Goal: Task Accomplishment & Management: Use online tool/utility

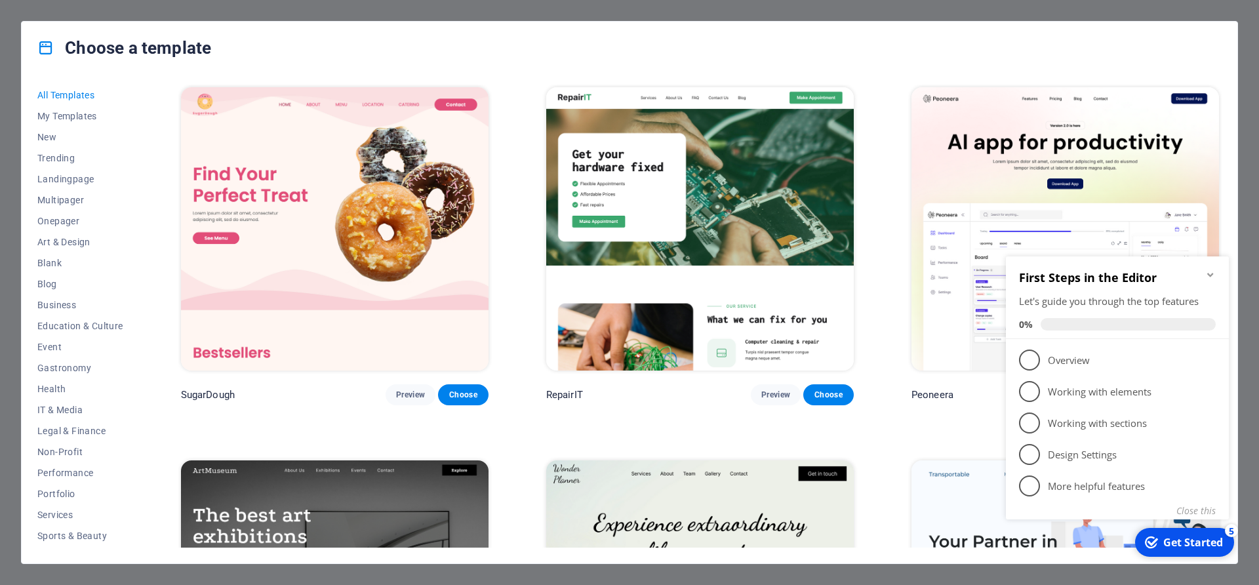
scroll to position [62, 0]
click at [63, 453] on span "Services" at bounding box center [80, 453] width 86 height 10
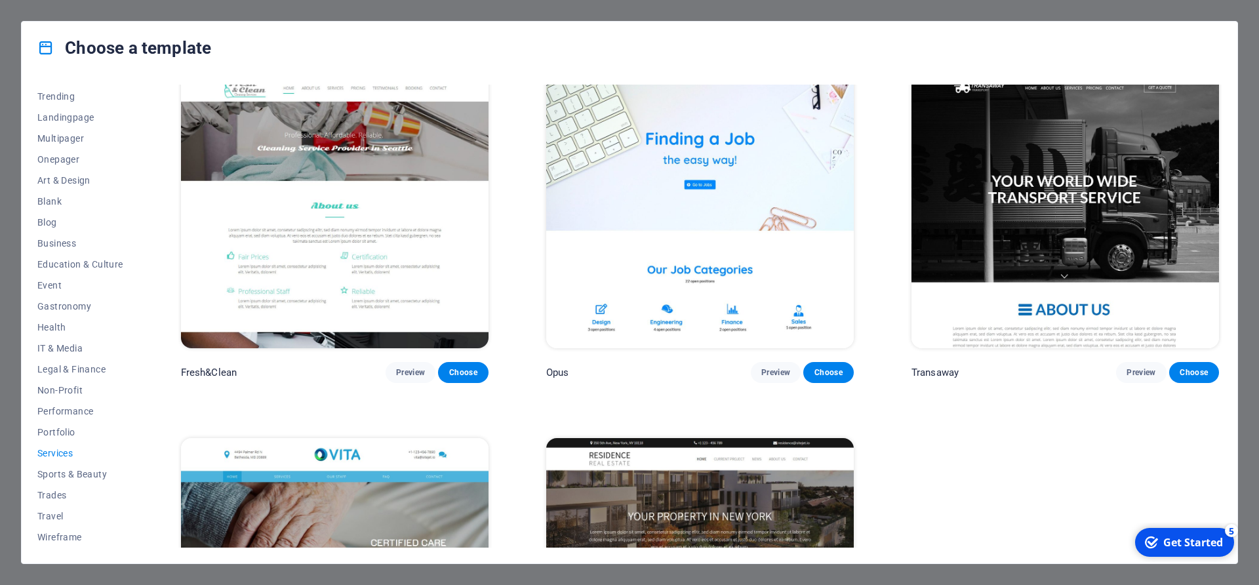
scroll to position [2053, 0]
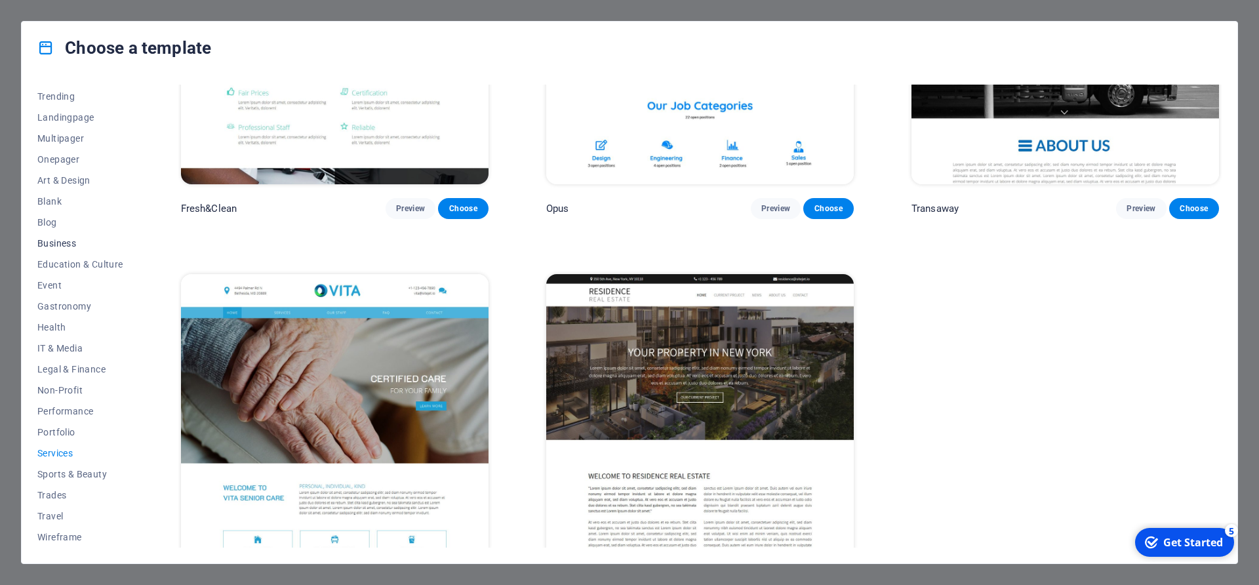
click at [62, 245] on span "Business" at bounding box center [80, 243] width 86 height 10
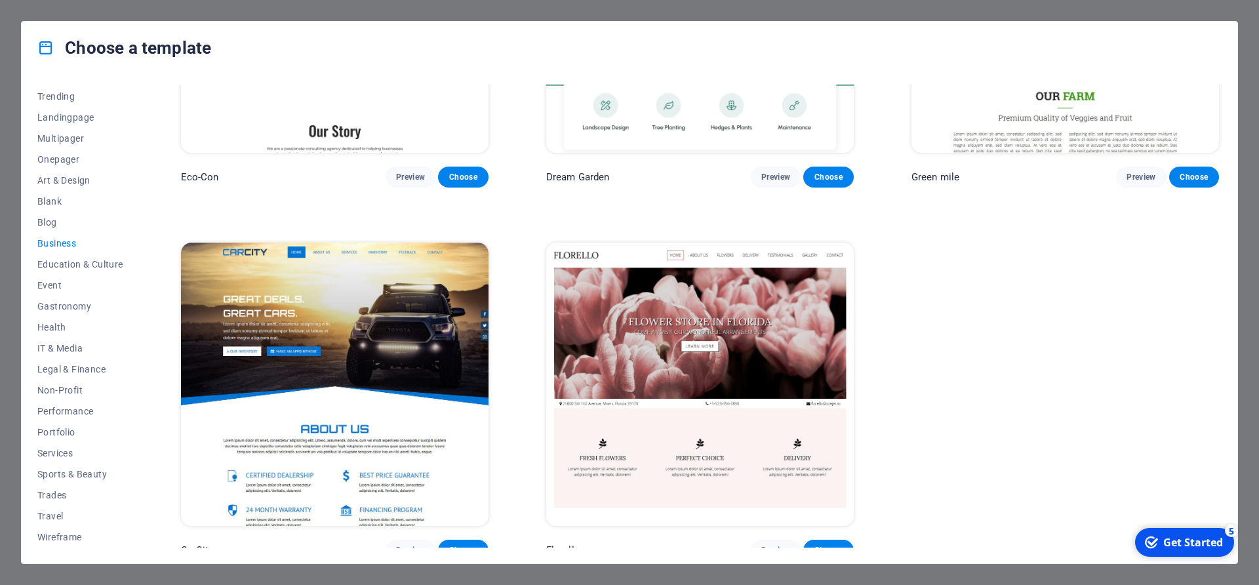
scroll to position [0, 0]
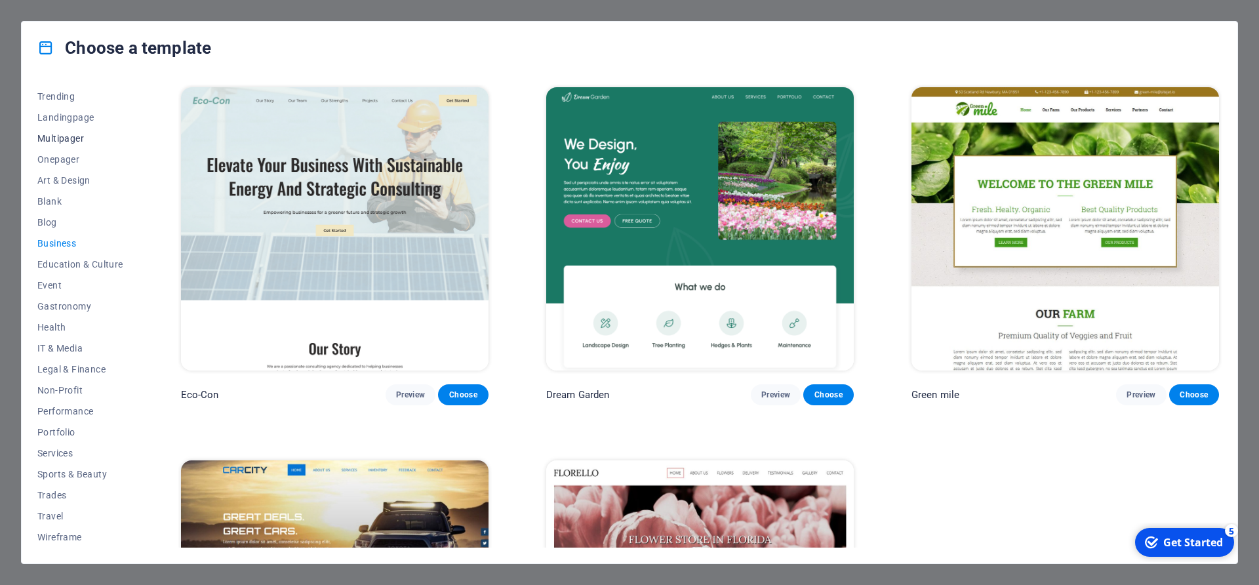
click at [84, 137] on span "Multipager" at bounding box center [80, 138] width 86 height 10
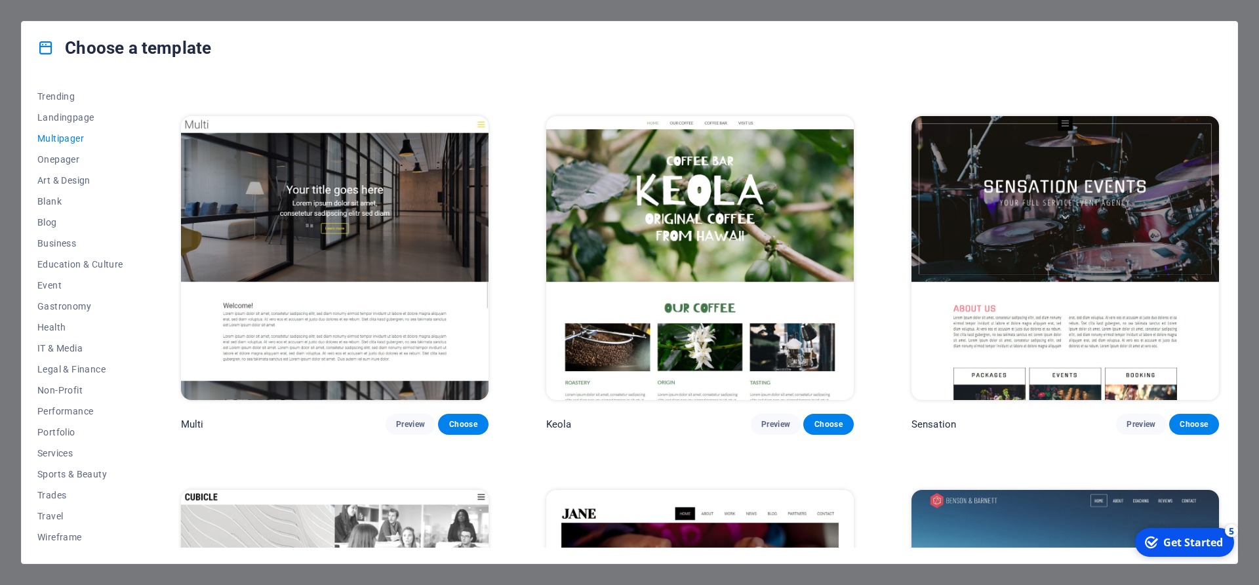
scroll to position [7553, 0]
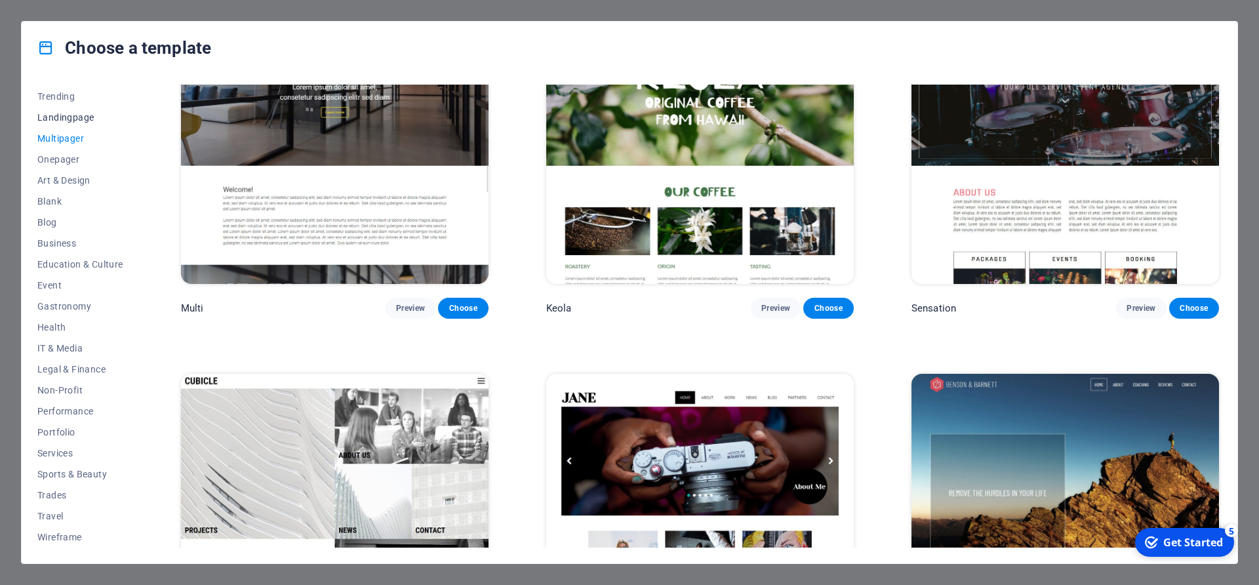
click at [64, 119] on span "Landingpage" at bounding box center [80, 117] width 86 height 10
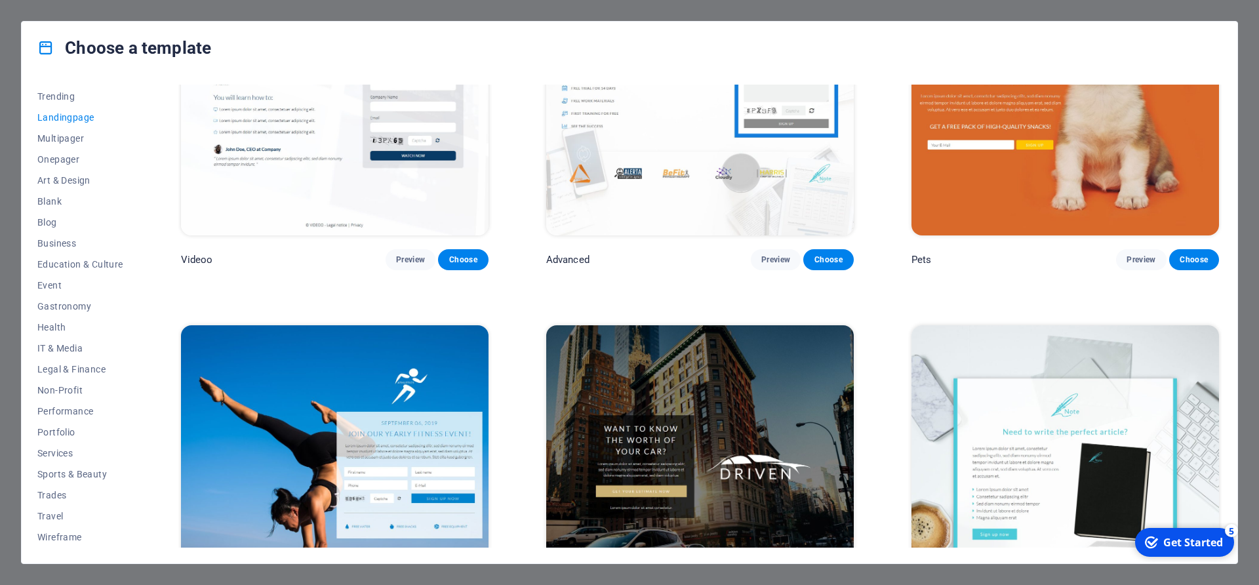
scroll to position [0, 0]
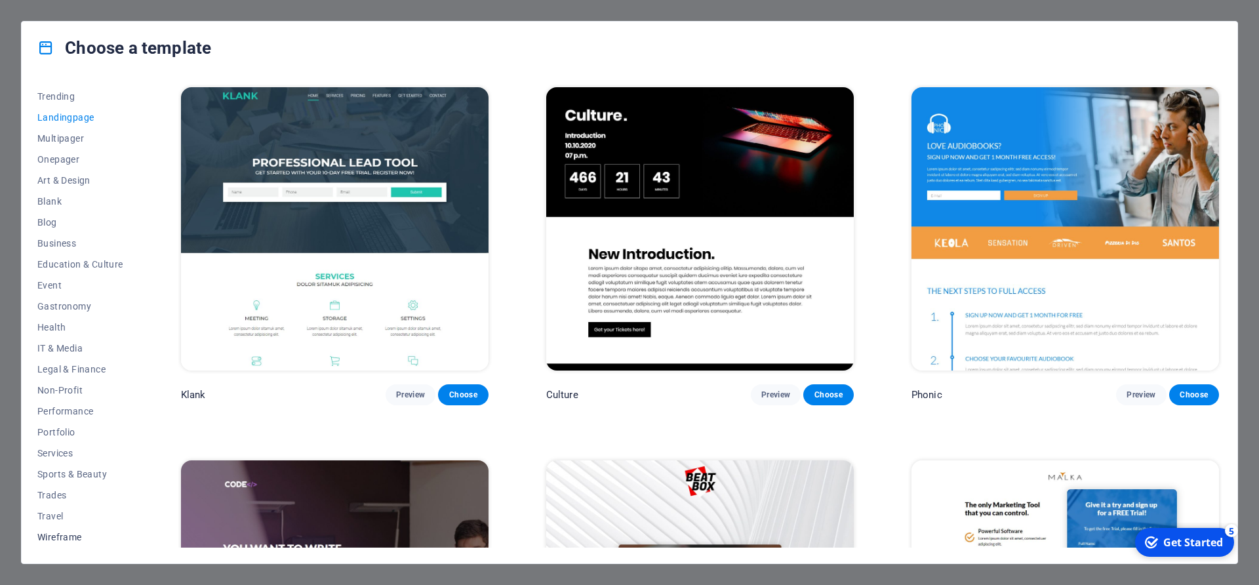
click at [61, 531] on button "Wireframe" at bounding box center [80, 537] width 86 height 21
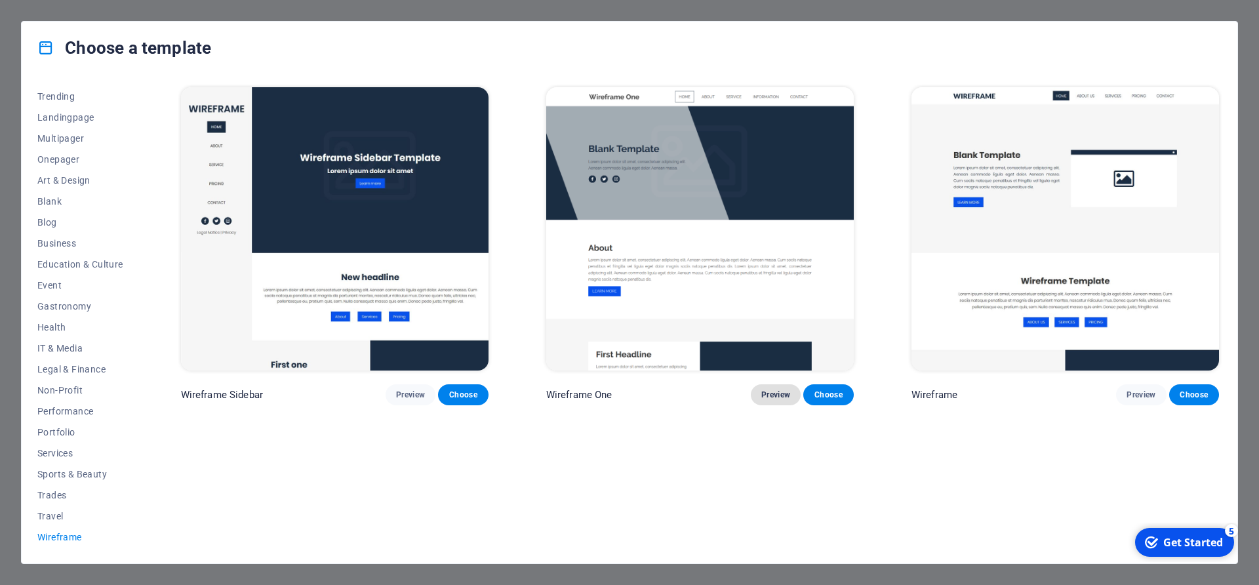
click at [761, 390] on span "Preview" at bounding box center [775, 395] width 29 height 10
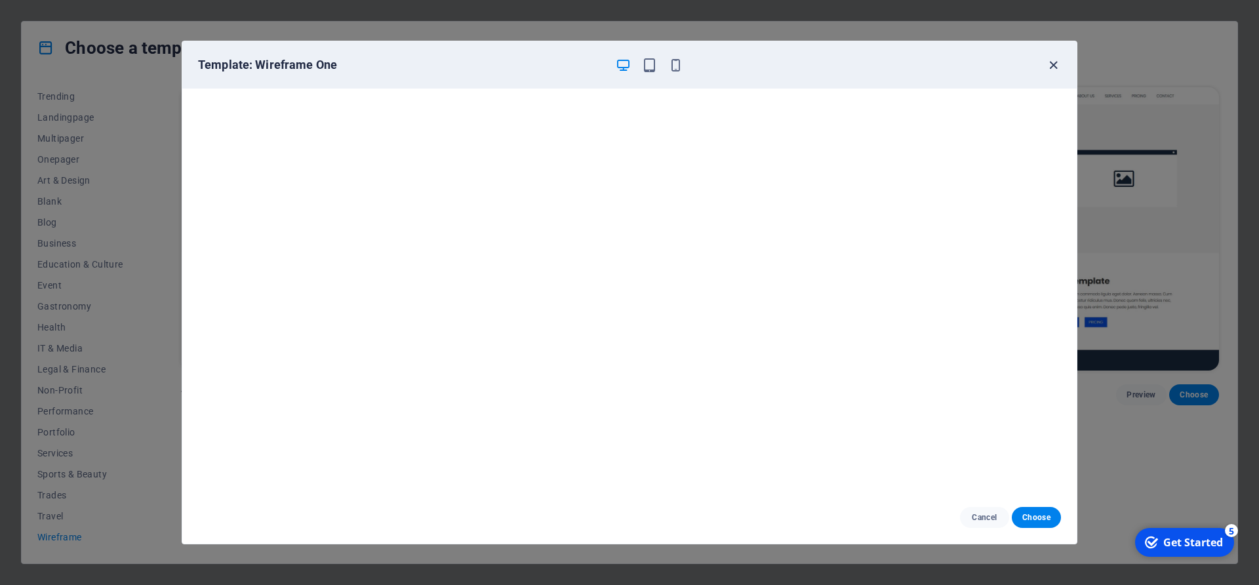
click at [1052, 62] on icon "button" at bounding box center [1053, 65] width 15 height 15
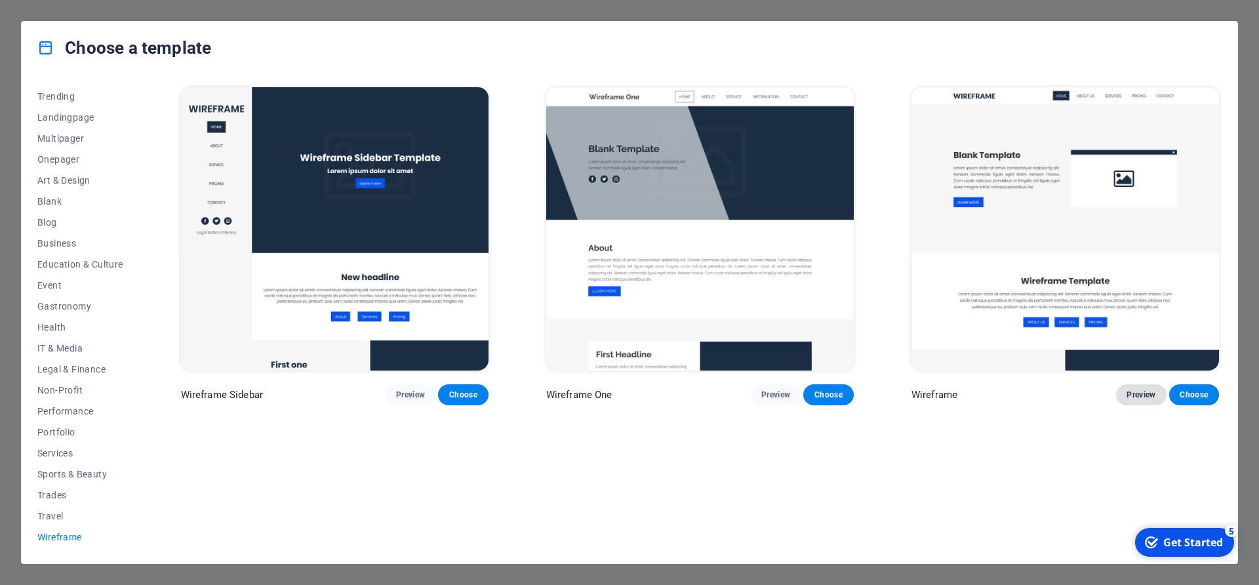
click at [1128, 390] on span "Preview" at bounding box center [1141, 395] width 29 height 10
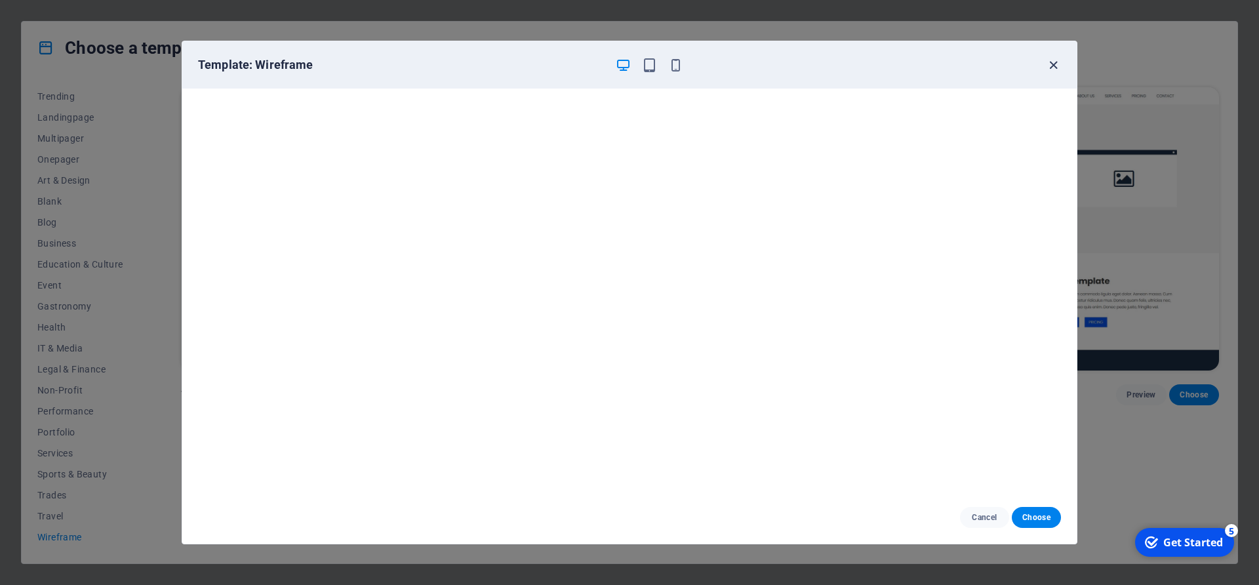
click at [1052, 64] on icon "button" at bounding box center [1053, 65] width 15 height 15
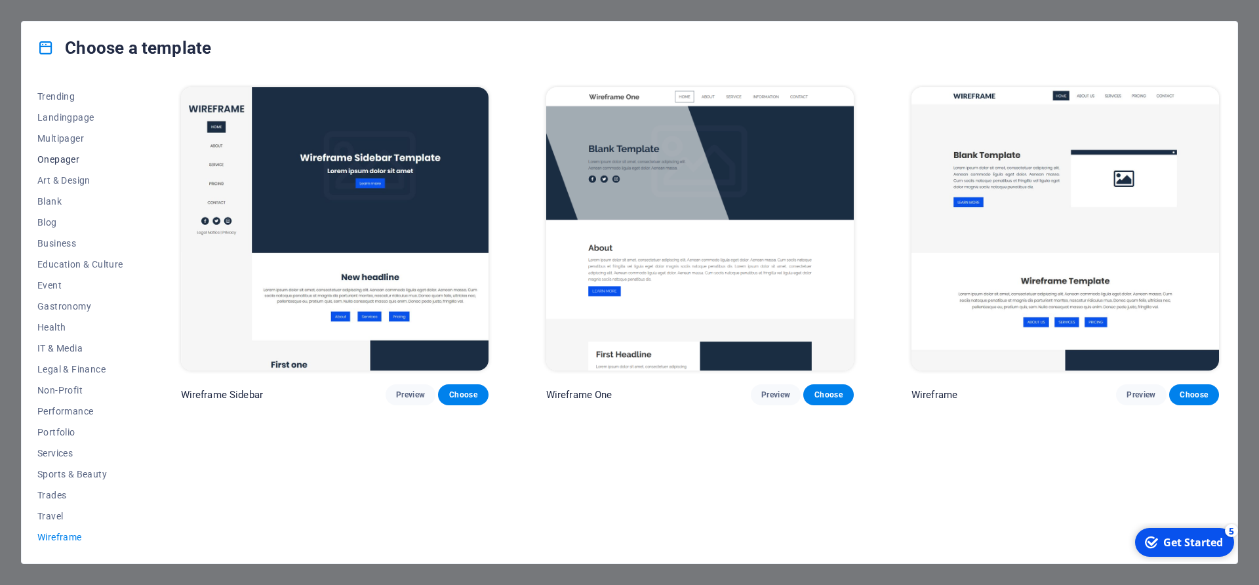
click at [79, 157] on span "Onepager" at bounding box center [80, 159] width 86 height 10
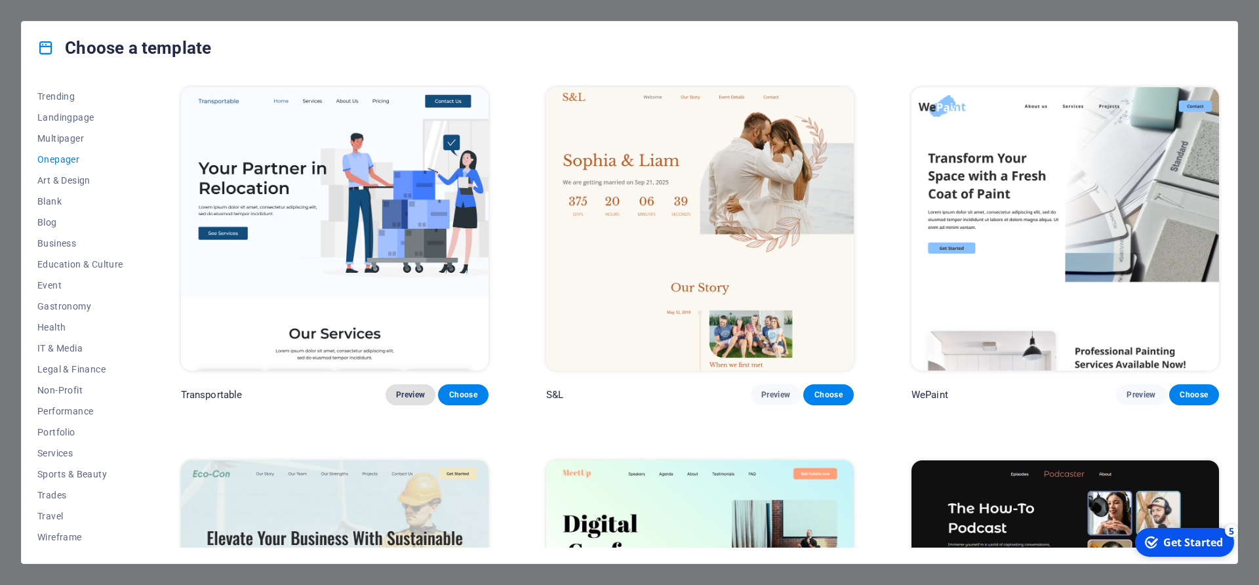
click at [418, 390] on span "Preview" at bounding box center [410, 395] width 29 height 10
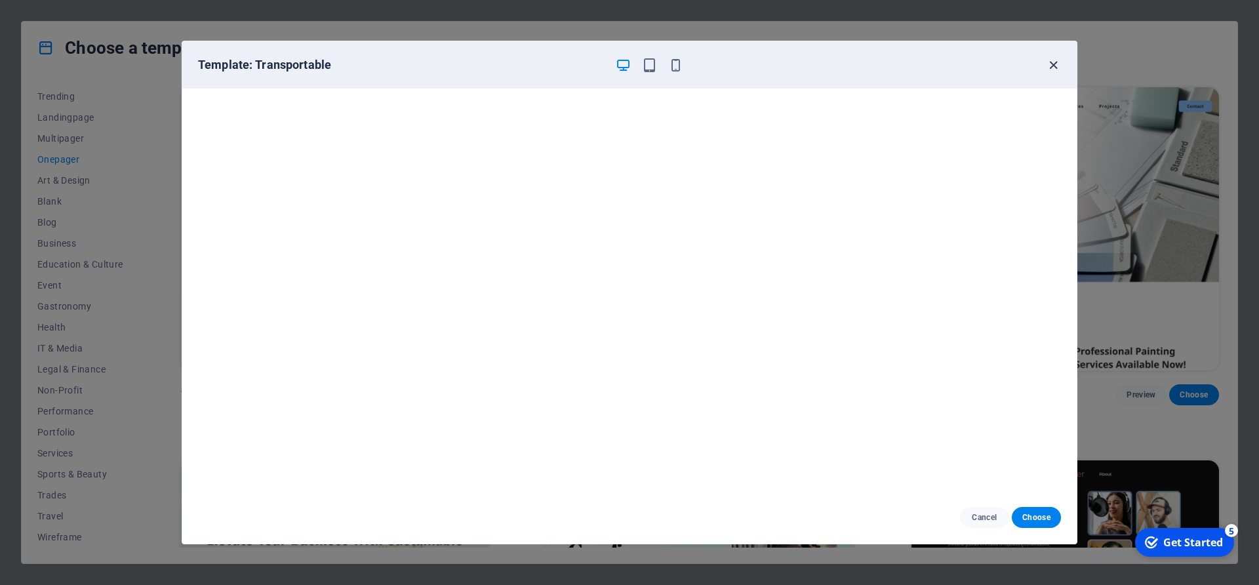
click at [1058, 63] on icon "button" at bounding box center [1053, 65] width 15 height 15
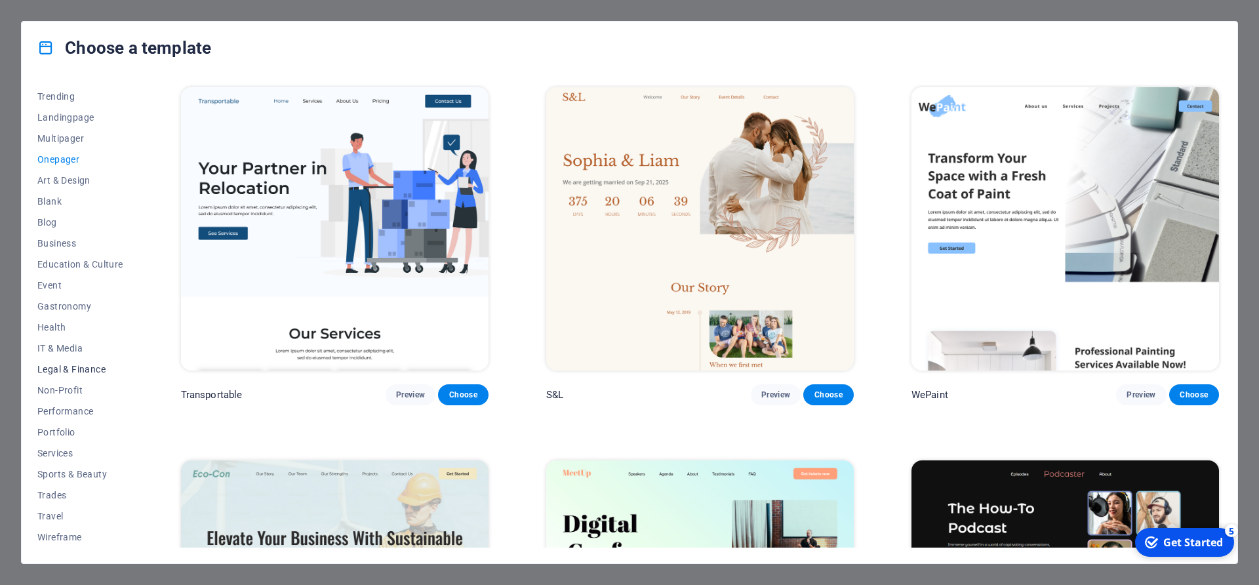
click at [68, 368] on span "Legal & Finance" at bounding box center [80, 369] width 86 height 10
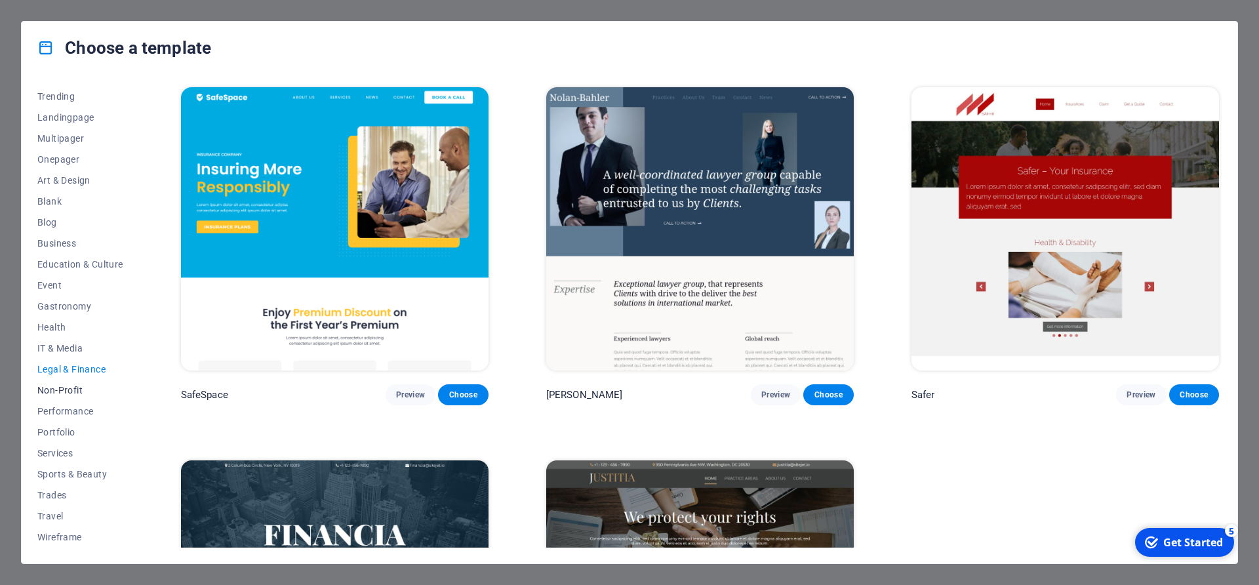
click at [64, 383] on button "Non-Profit" at bounding box center [80, 390] width 86 height 21
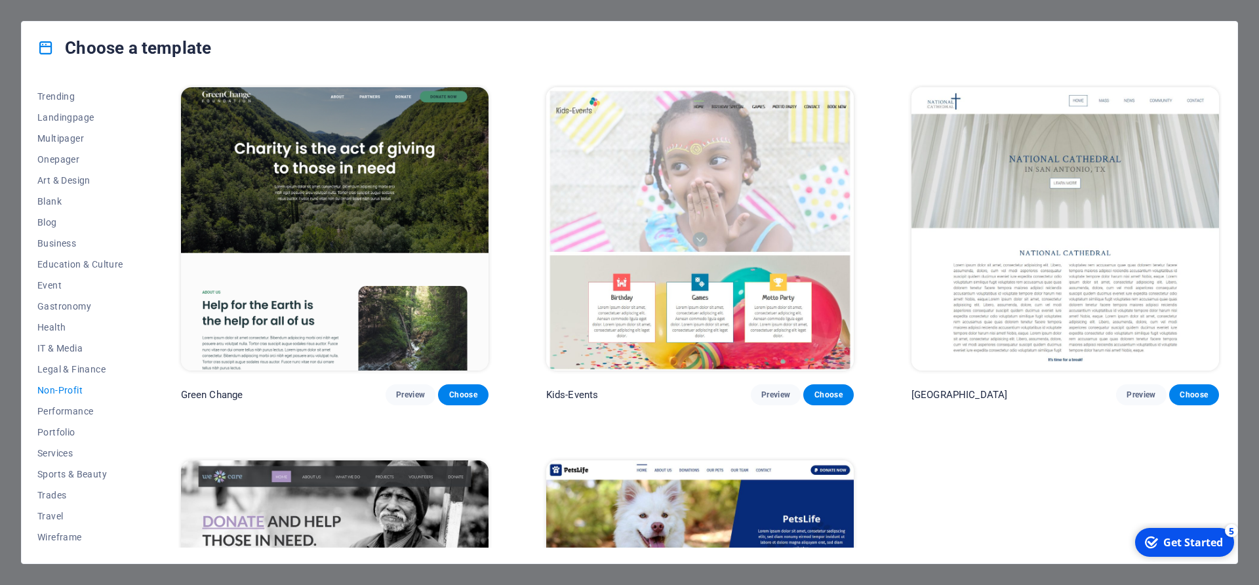
scroll to position [218, 0]
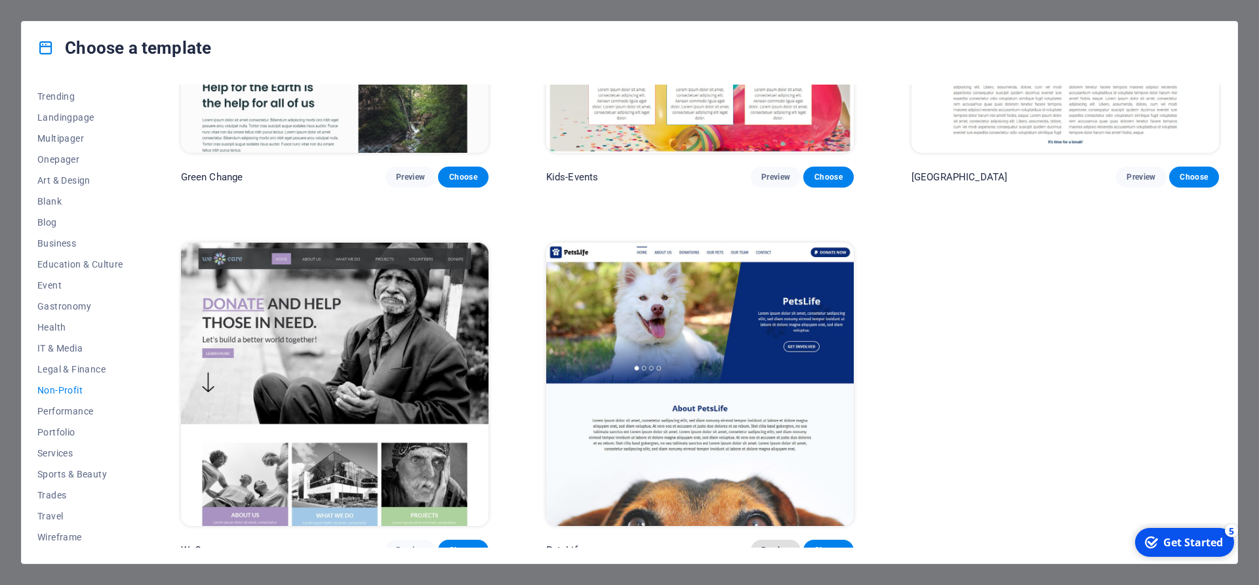
click at [765, 545] on span "Preview" at bounding box center [775, 550] width 29 height 10
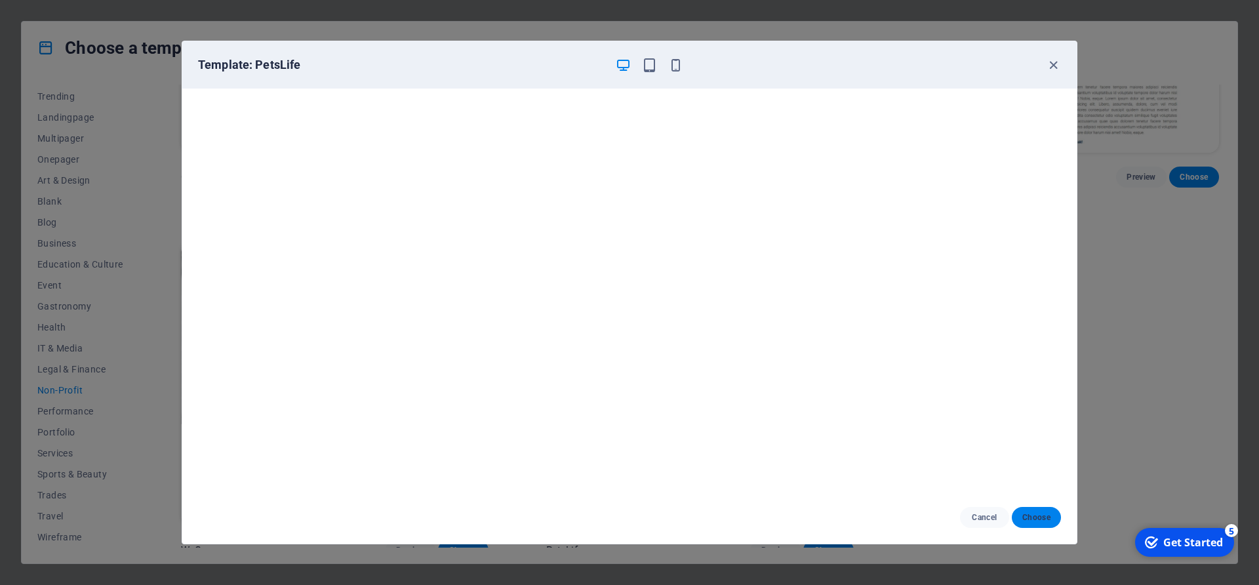
click at [1033, 517] on span "Choose" at bounding box center [1036, 517] width 28 height 10
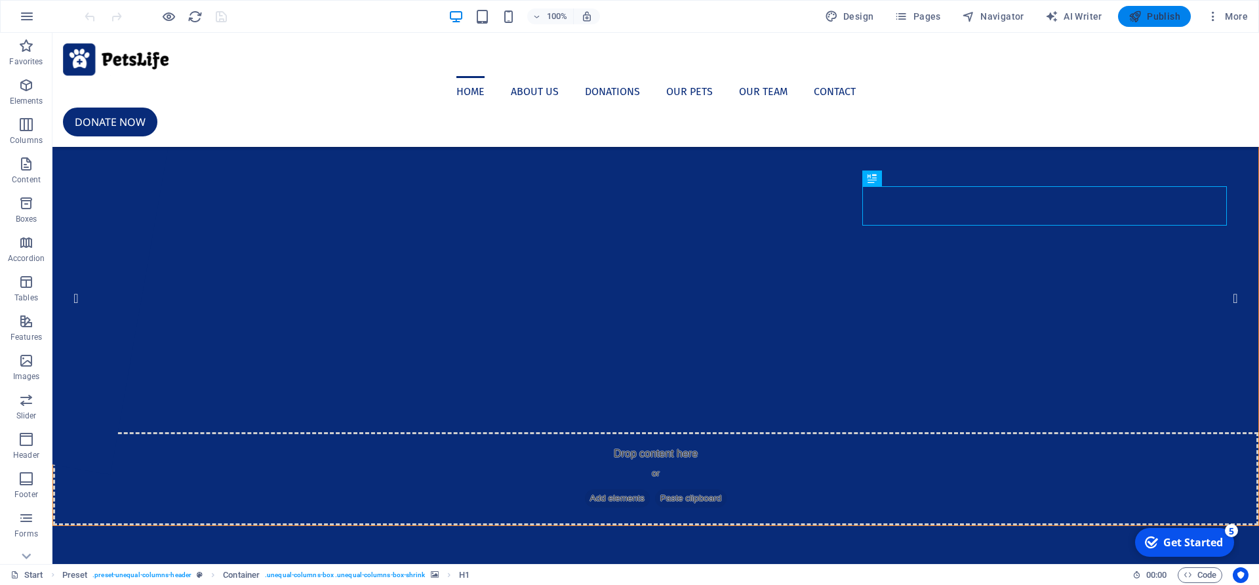
click at [136, 40] on icon at bounding box center [137, 41] width 7 height 14
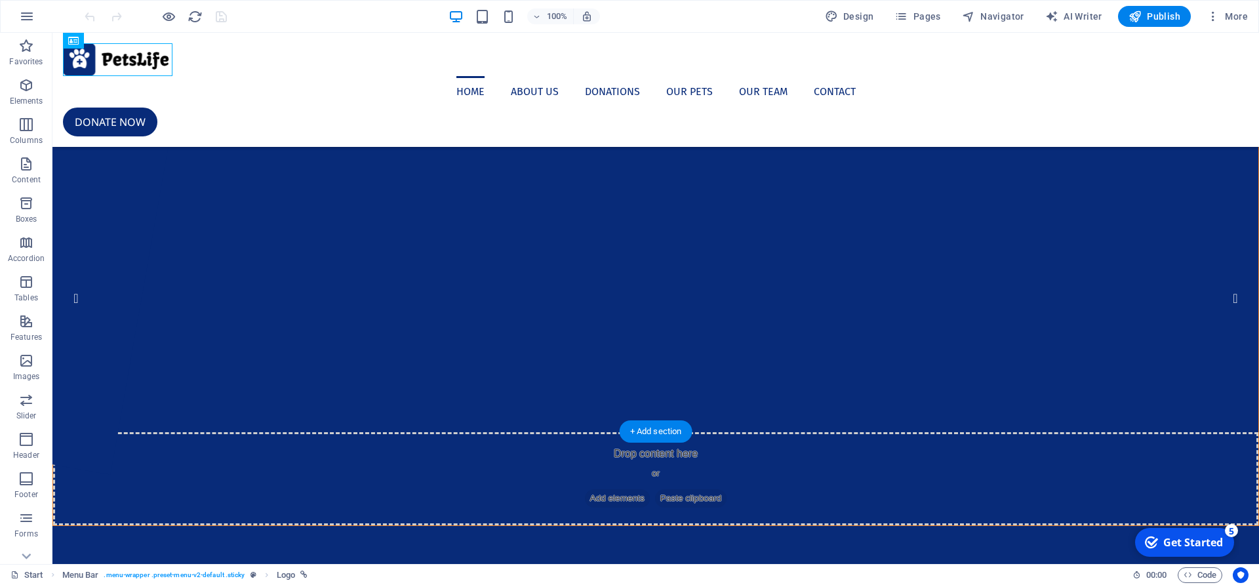
scroll to position [334, 0]
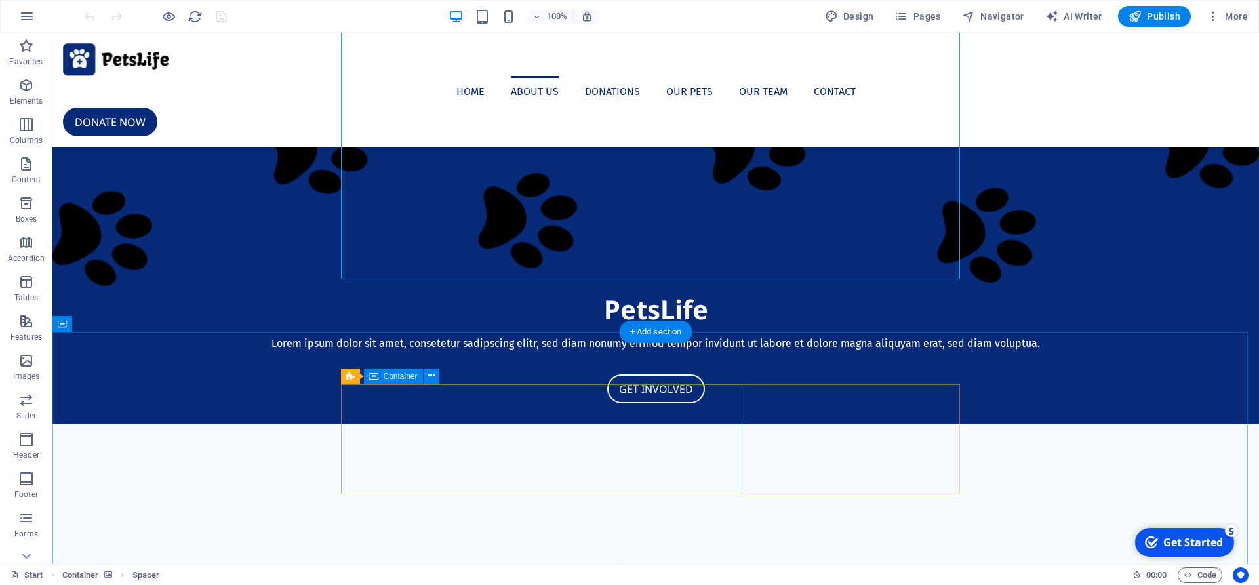
scroll to position [669, 0]
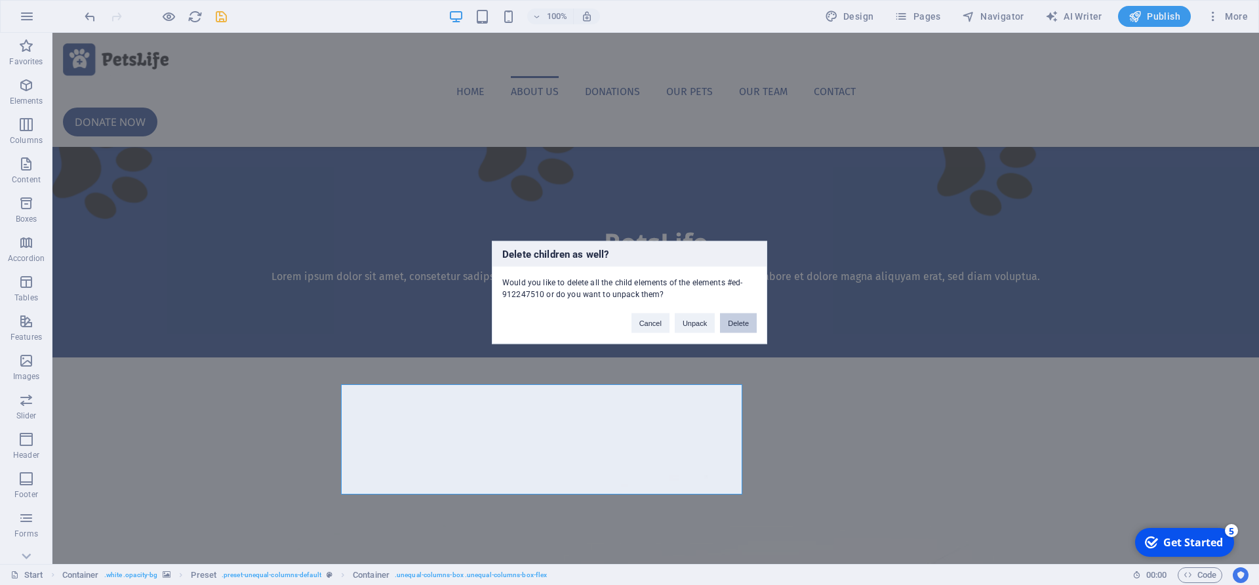
click at [732, 327] on button "Delete" at bounding box center [738, 323] width 37 height 20
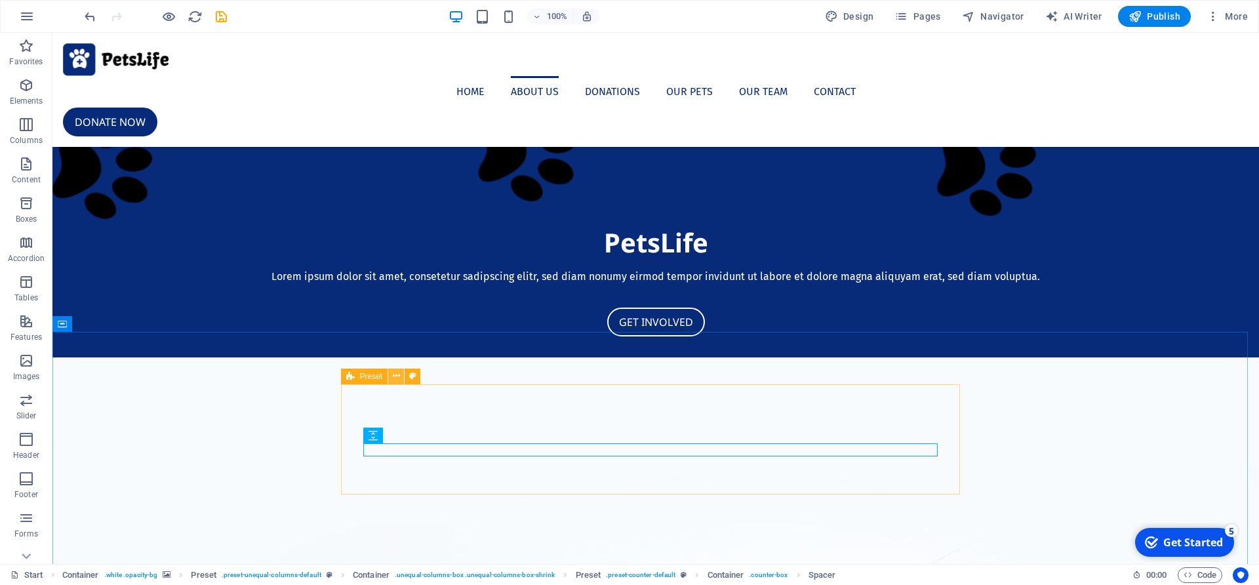
click at [395, 376] on icon at bounding box center [396, 376] width 7 height 14
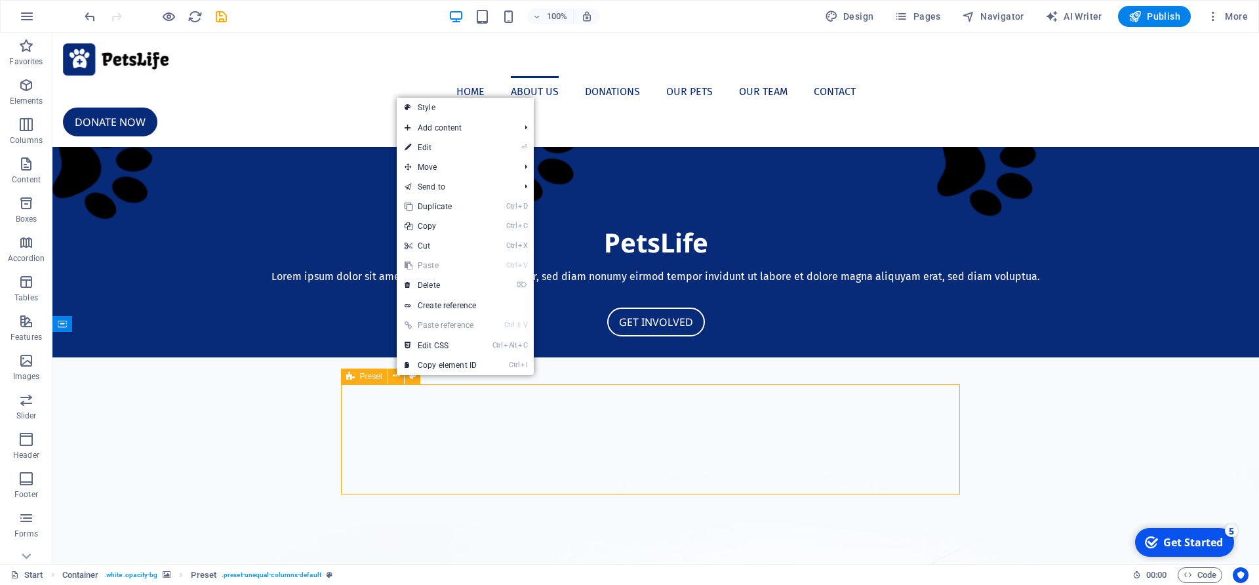
click at [370, 377] on span "Preset" at bounding box center [371, 377] width 23 height 8
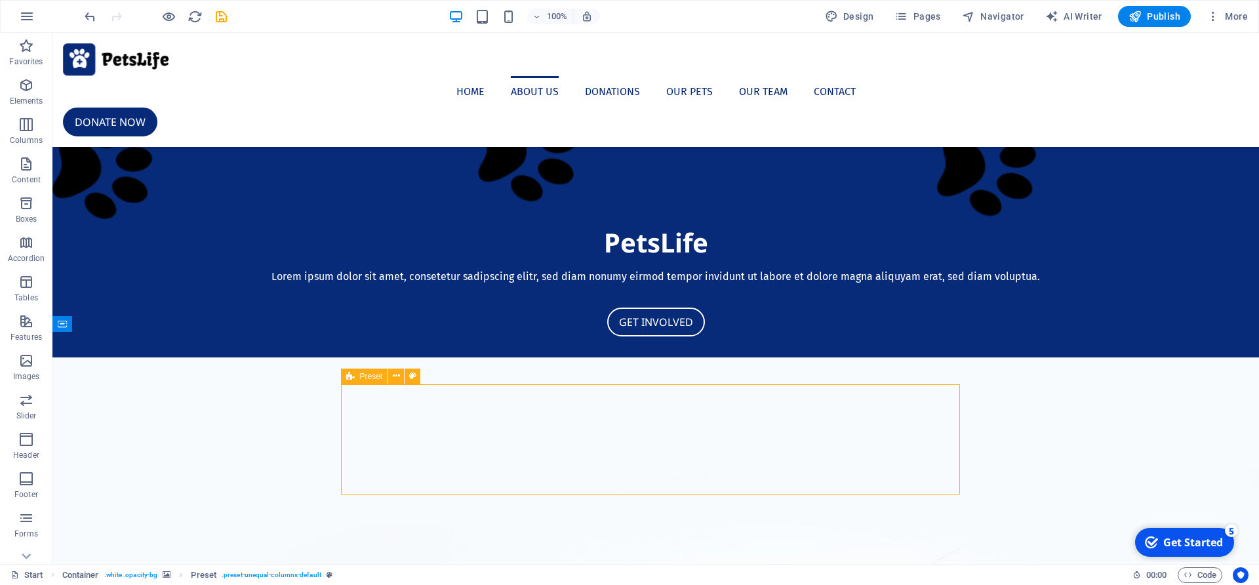
click at [369, 376] on span "Preset" at bounding box center [371, 377] width 23 height 8
click at [348, 376] on icon at bounding box center [350, 377] width 9 height 16
click at [390, 376] on button at bounding box center [396, 377] width 16 height 16
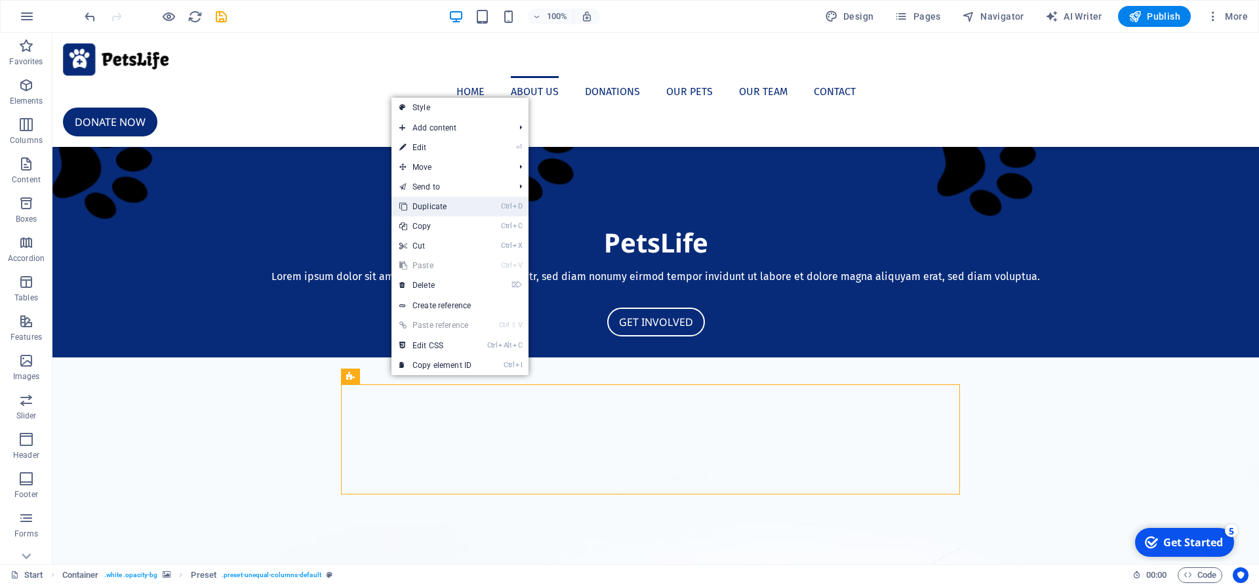
click at [449, 209] on link "Ctrl D Duplicate" at bounding box center [436, 207] width 88 height 20
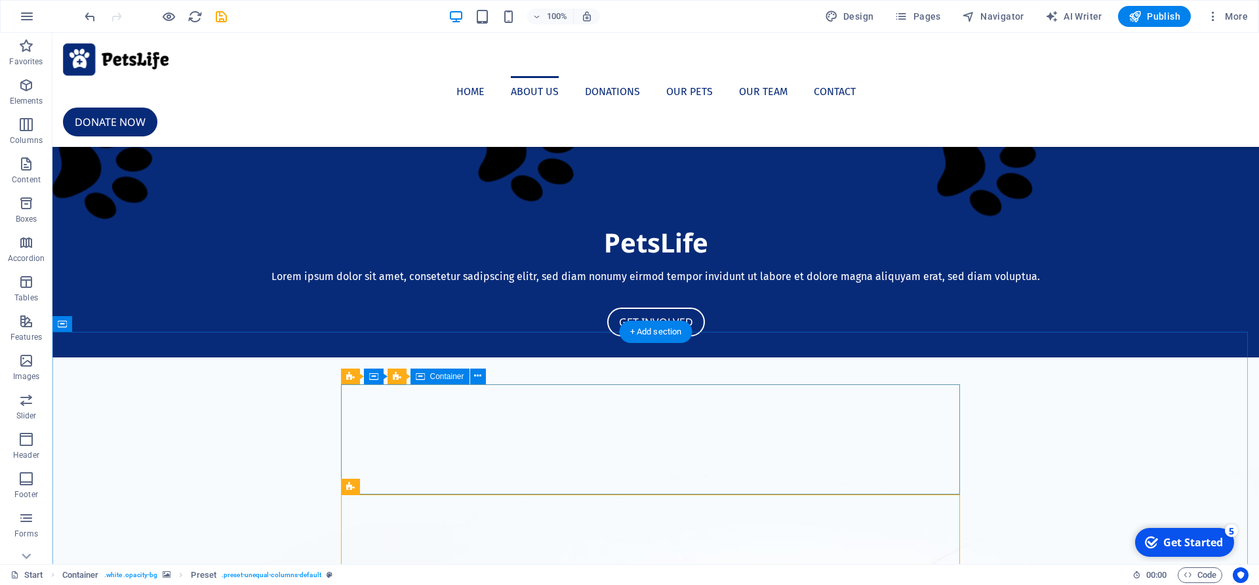
scroll to position [870, 0]
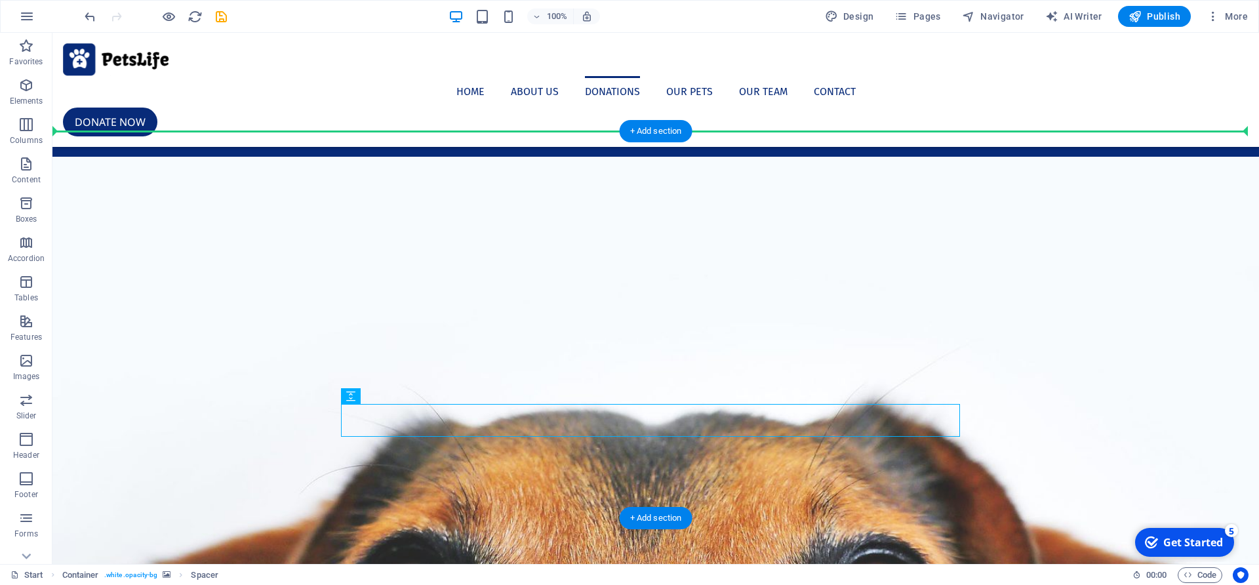
drag, startPoint x: 730, startPoint y: 418, endPoint x: 1049, endPoint y: 249, distance: 360.6
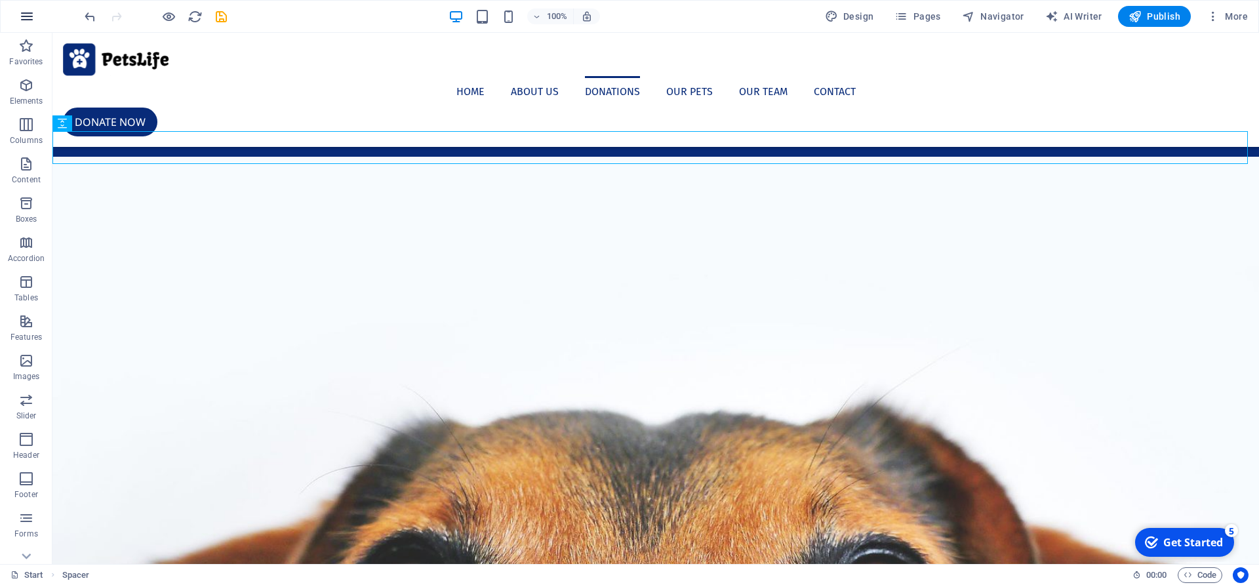
click at [20, 15] on icon "button" at bounding box center [27, 17] width 16 height 16
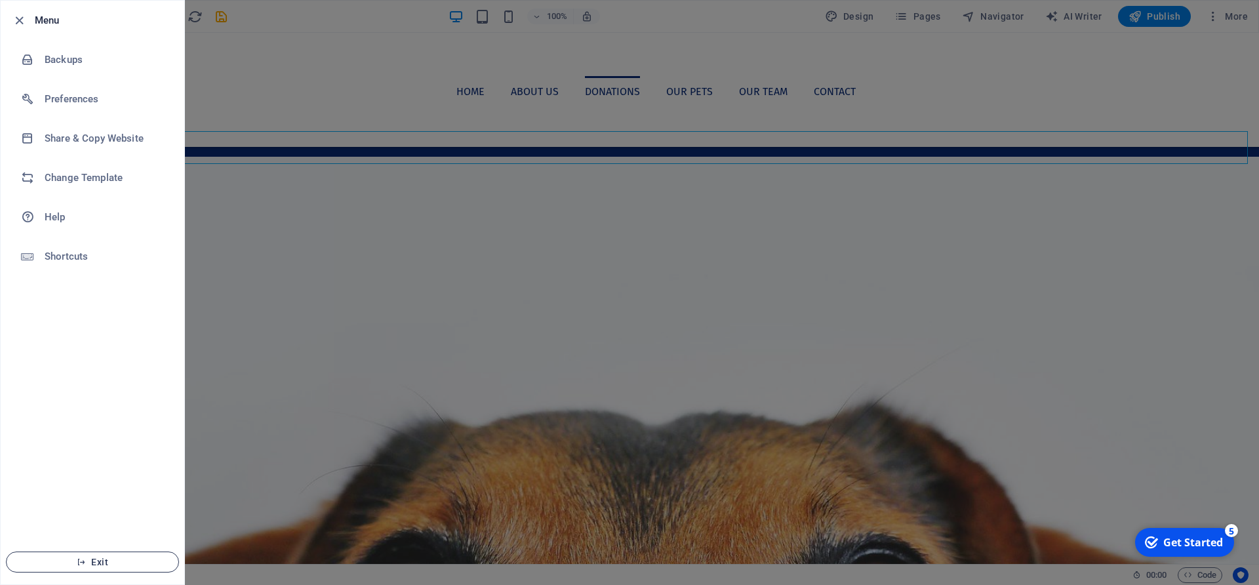
click at [155, 553] on button "Exit" at bounding box center [92, 562] width 173 height 21
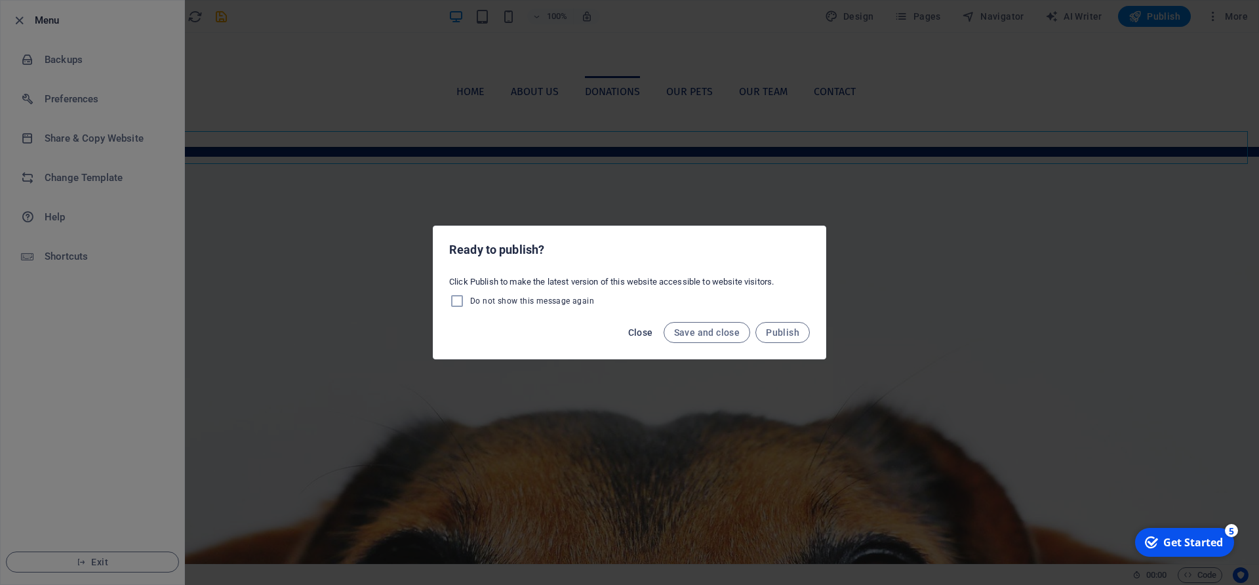
click at [645, 334] on span "Close" at bounding box center [640, 332] width 25 height 10
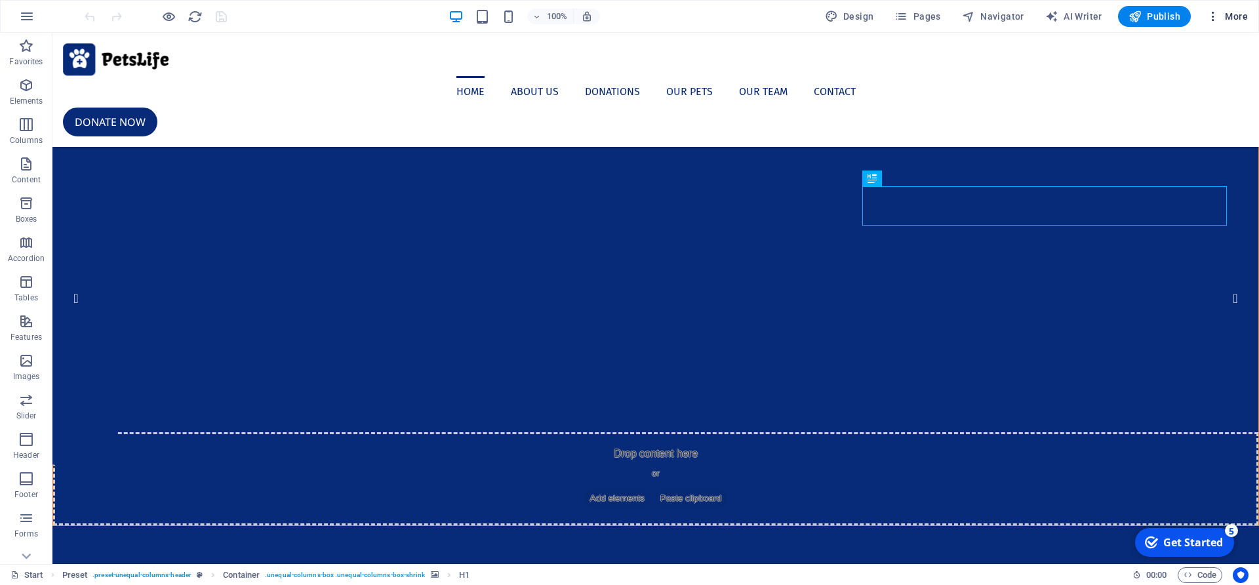
click at [0, 0] on icon "button" at bounding box center [0, 0] width 0 height 0
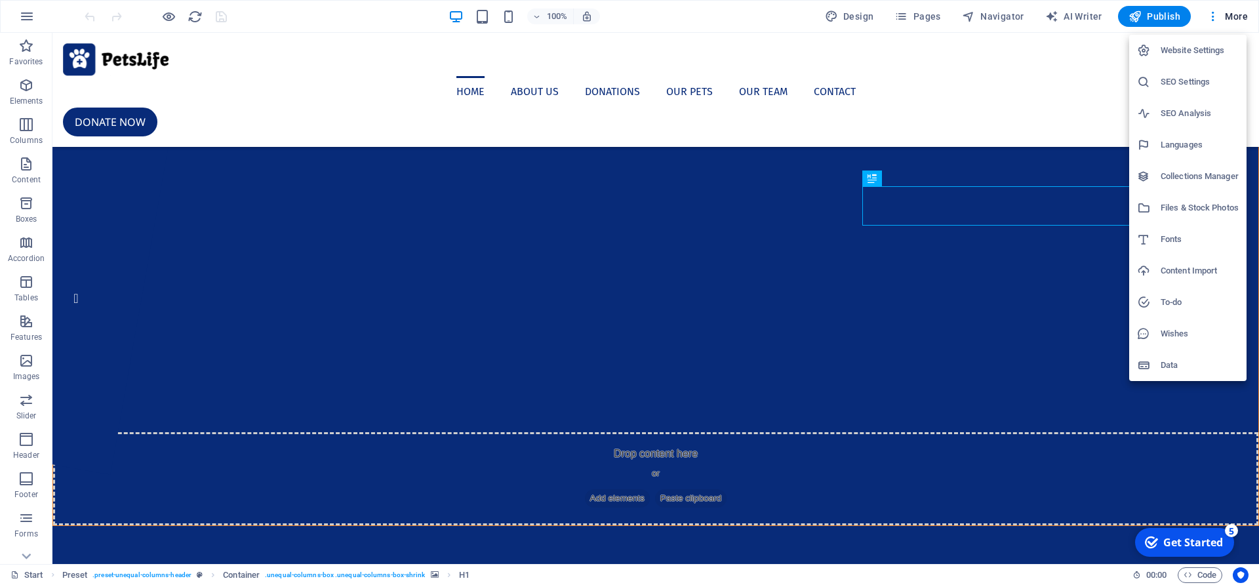
click at [1038, 58] on div at bounding box center [629, 292] width 1259 height 585
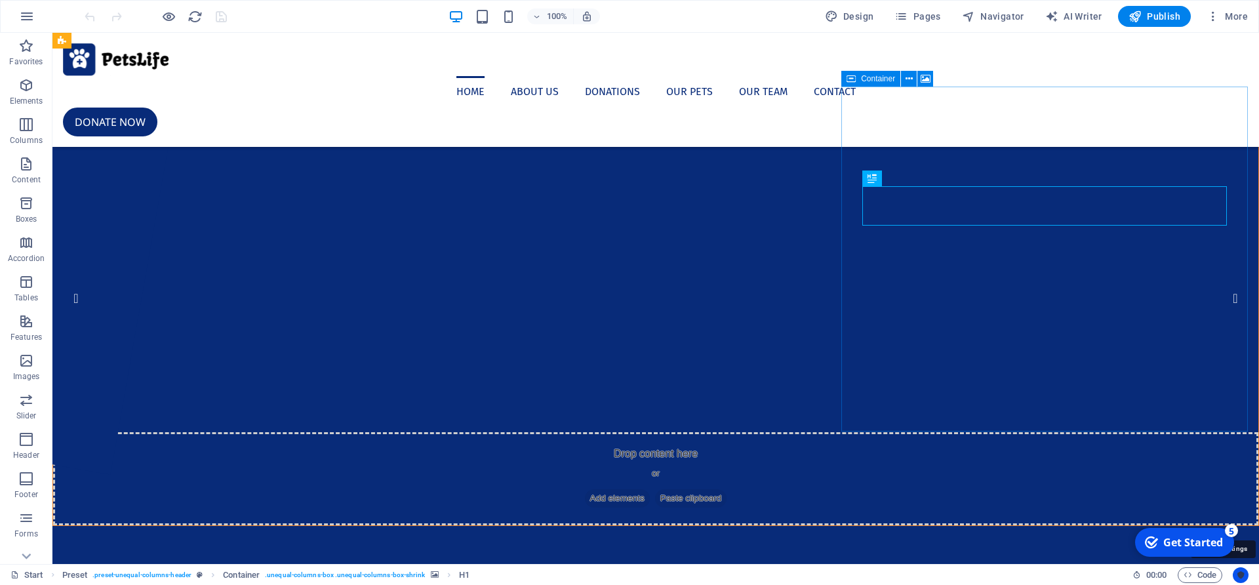
click at [1243, 573] on icon "Usercentrics" at bounding box center [1240, 575] width 9 height 9
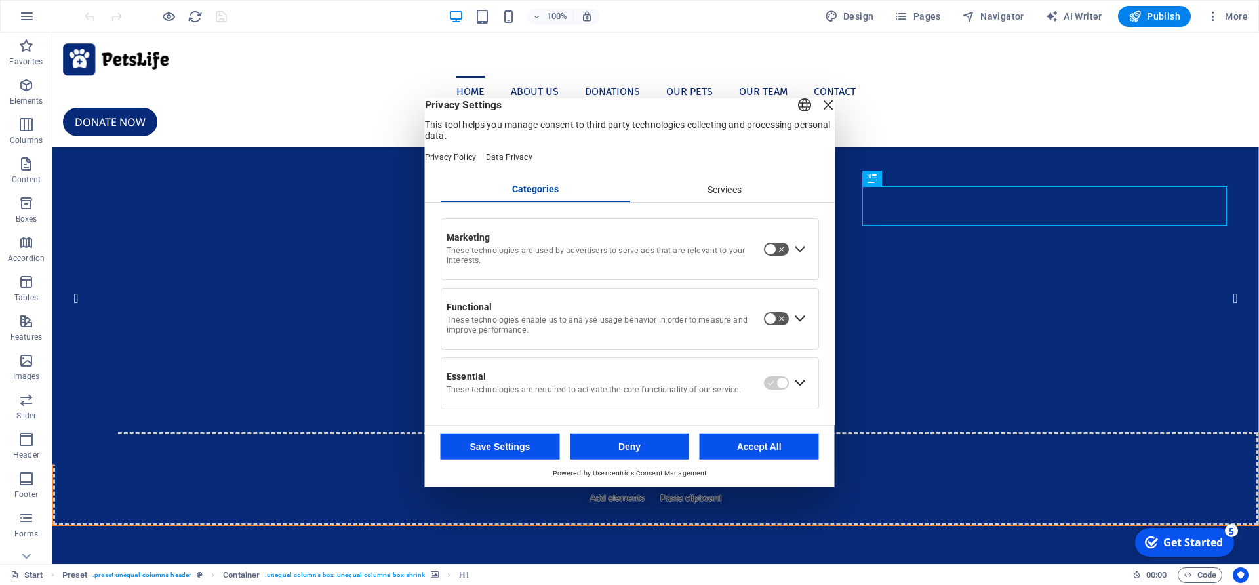
click at [819, 111] on div "Close Layer" at bounding box center [828, 105] width 18 height 18
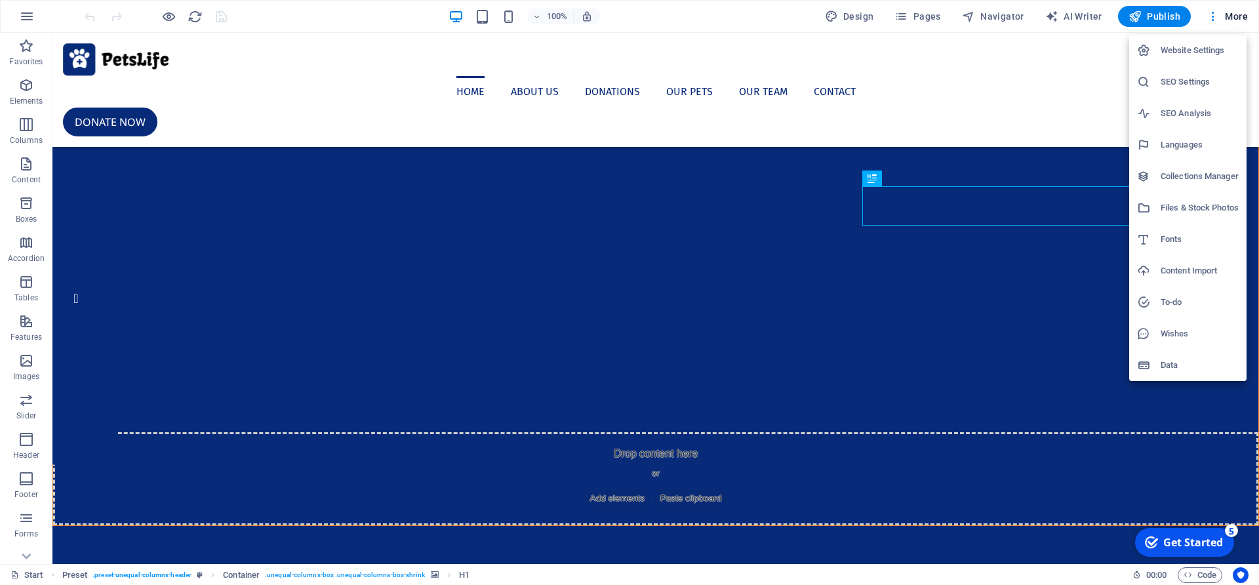
click at [1209, 52] on h6 "Website Settings" at bounding box center [1200, 51] width 78 height 16
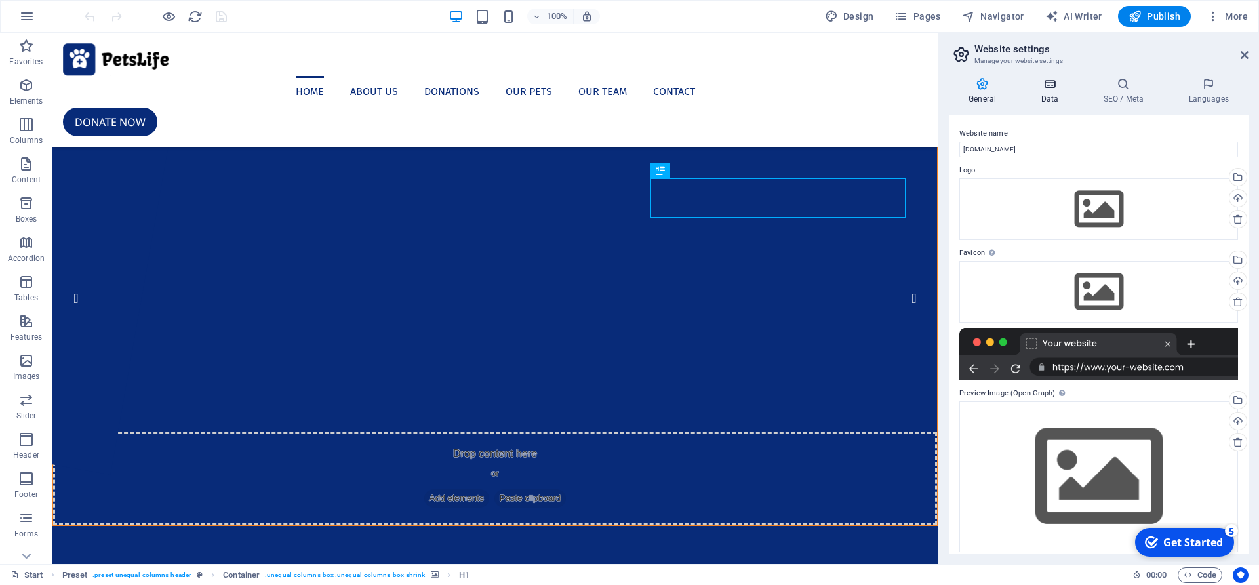
click at [1053, 97] on h4 "Data" at bounding box center [1052, 91] width 62 height 28
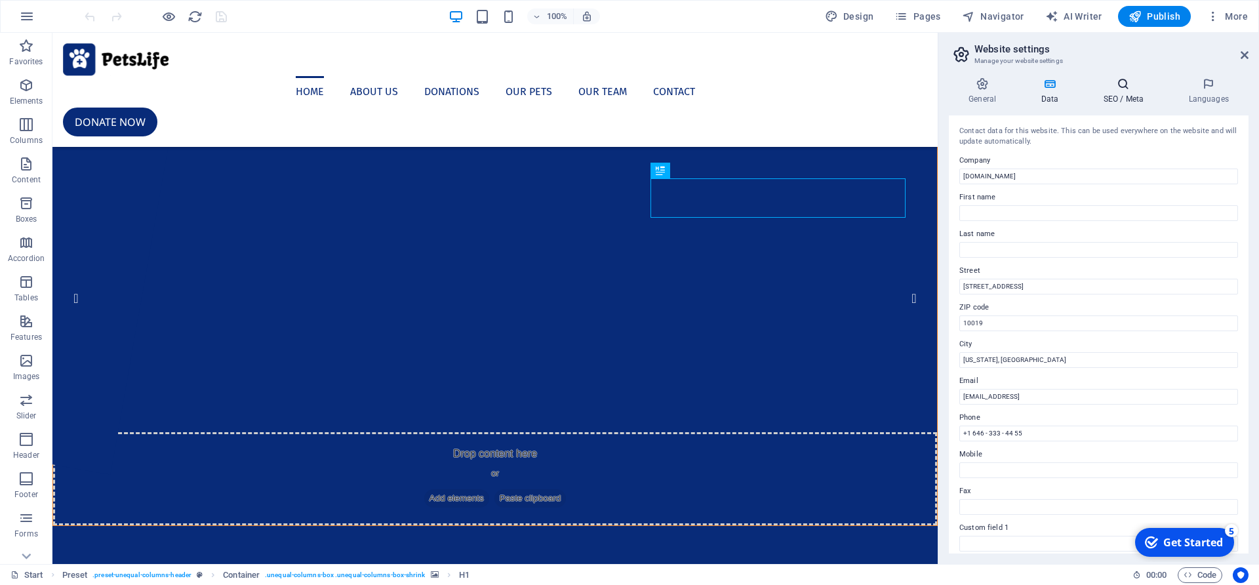
click at [1123, 95] on h4 "SEO / Meta" at bounding box center [1125, 91] width 85 height 28
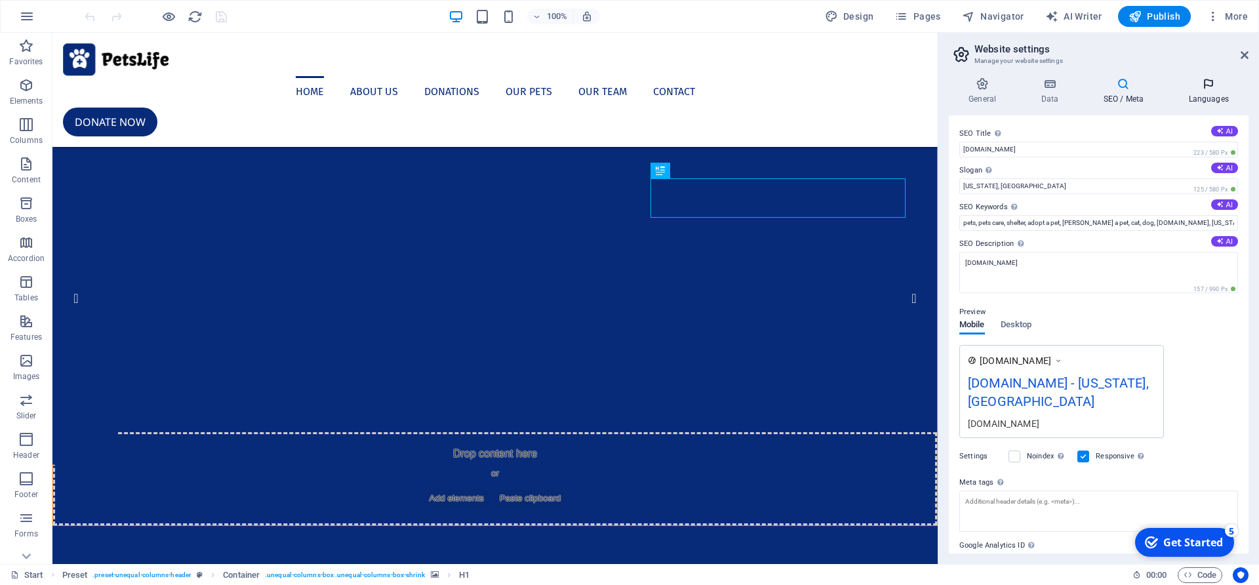
click at [1209, 97] on h4 "Languages" at bounding box center [1209, 91] width 80 height 28
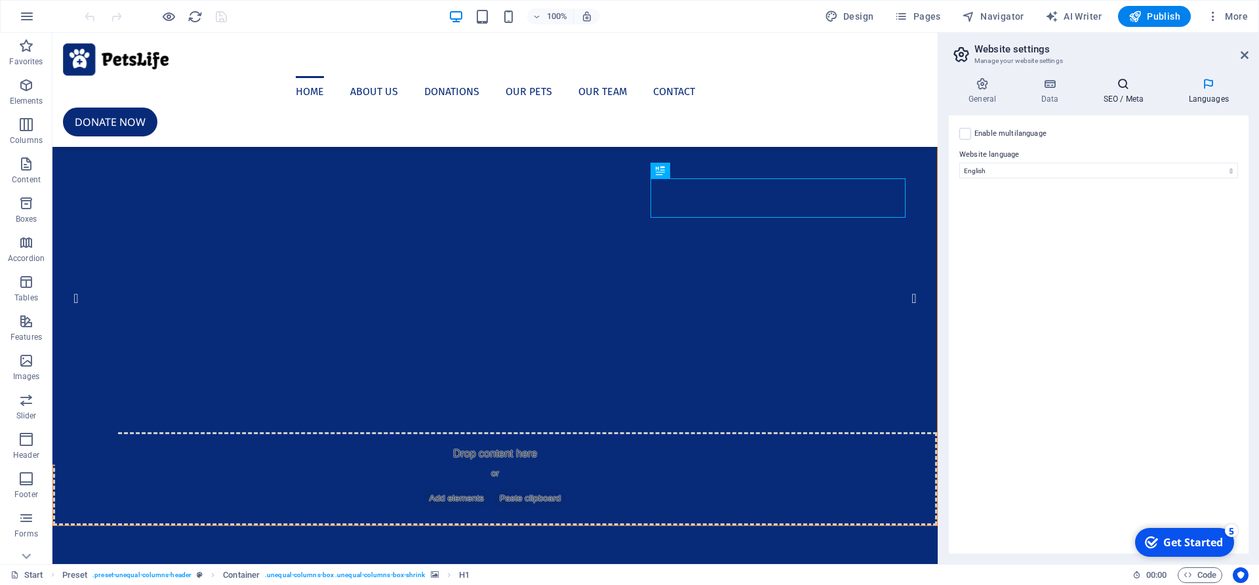
click at [1118, 94] on h4 "SEO / Meta" at bounding box center [1125, 91] width 85 height 28
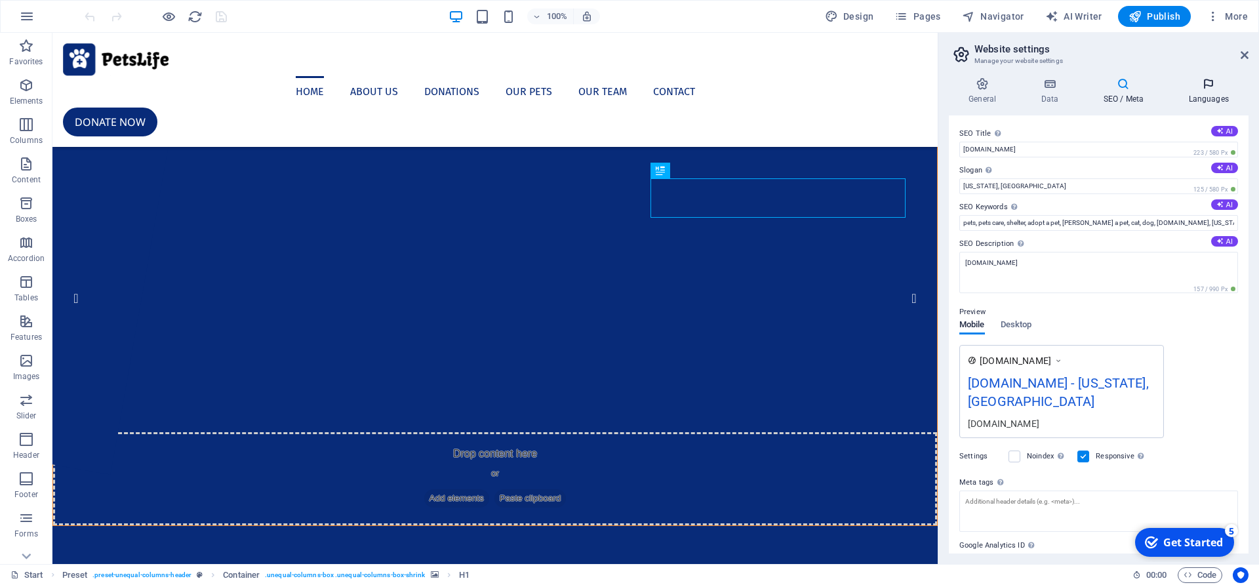
click at [1207, 94] on h4 "Languages" at bounding box center [1209, 91] width 80 height 28
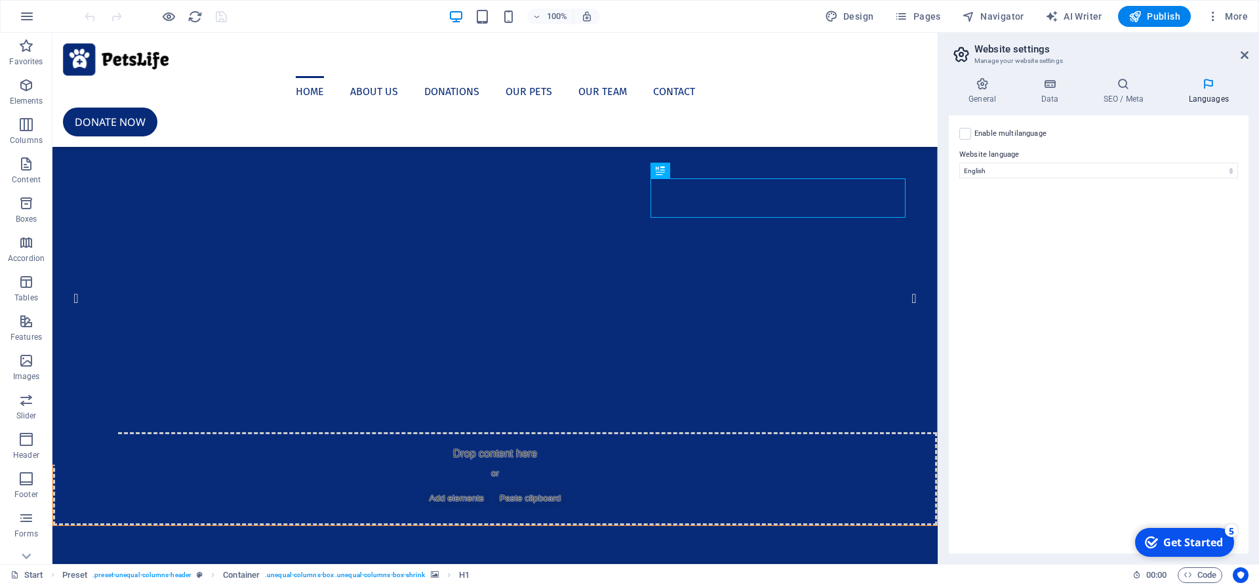
click at [1244, 49] on h2 "Website settings" at bounding box center [1112, 49] width 274 height 12
click at [1241, 58] on icon at bounding box center [1245, 55] width 8 height 10
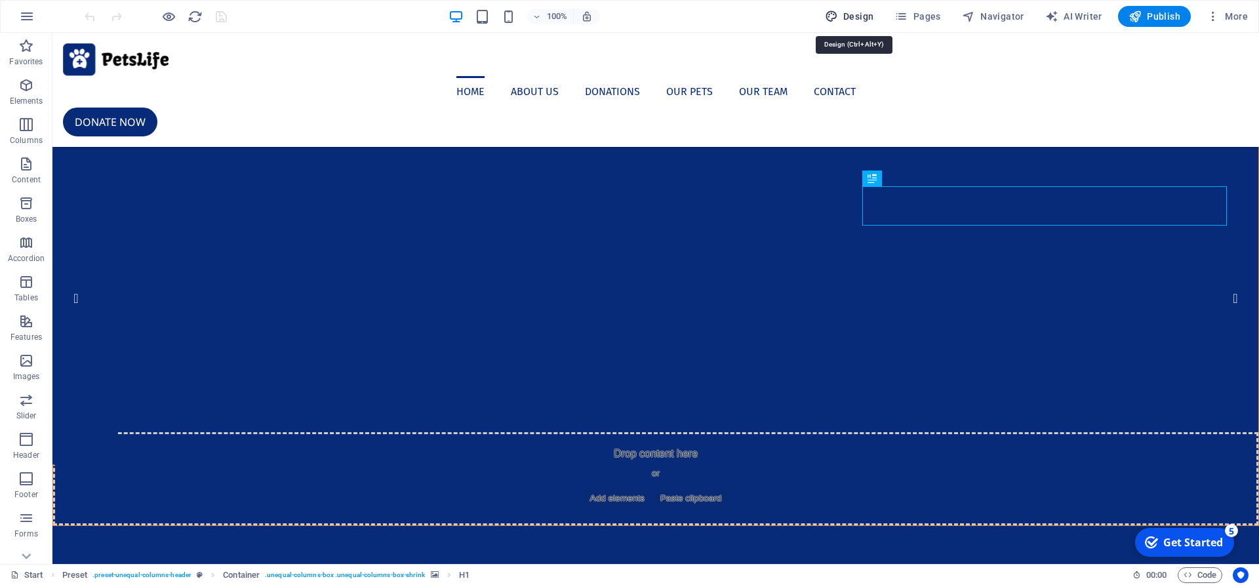
click at [0, 0] on button "Design" at bounding box center [0, 0] width 0 height 0
select select "px"
select select "400"
select select "px"
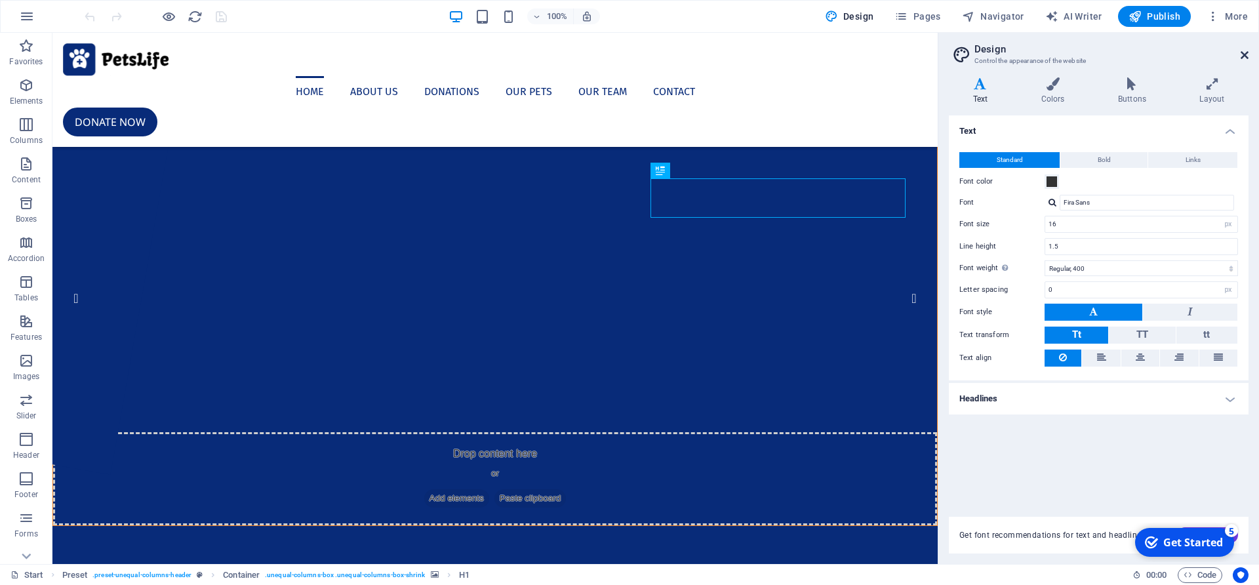
click at [1241, 52] on icon at bounding box center [1245, 55] width 8 height 10
